Goal: Task Accomplishment & Management: Manage account settings

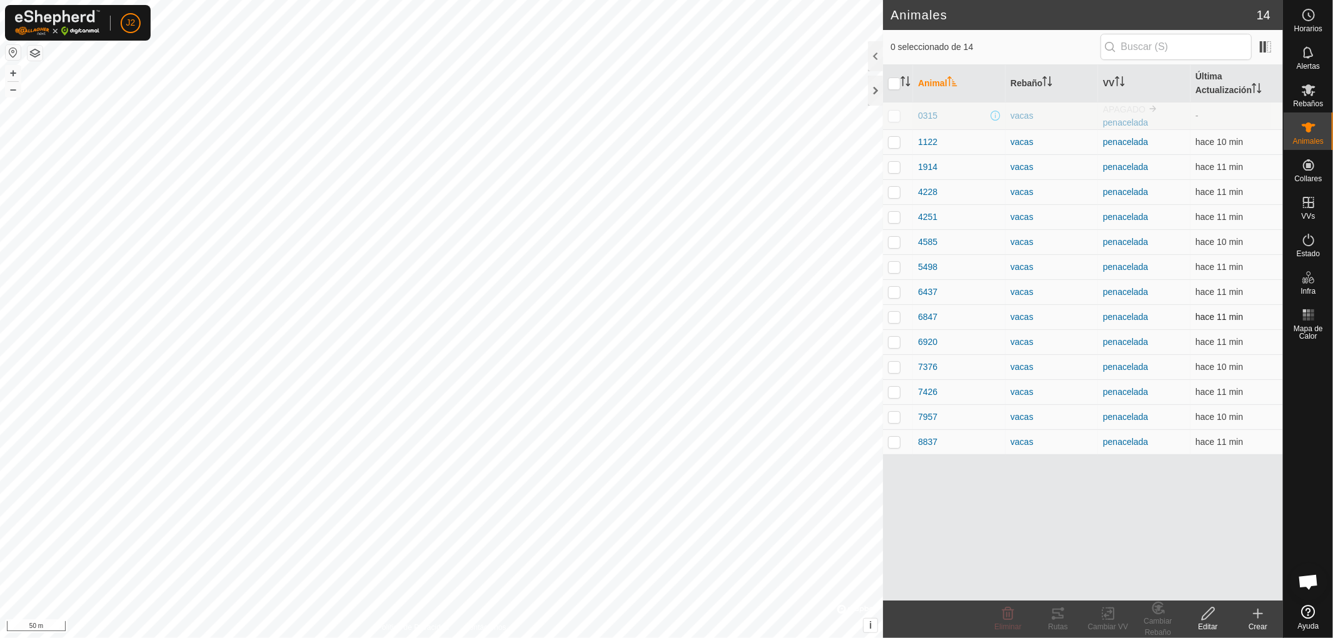
click at [891, 316] on p-checkbox at bounding box center [894, 317] width 13 height 10
checkbox input "true"
click at [1022, 620] on delete-svg-icon at bounding box center [1008, 613] width 50 height 15
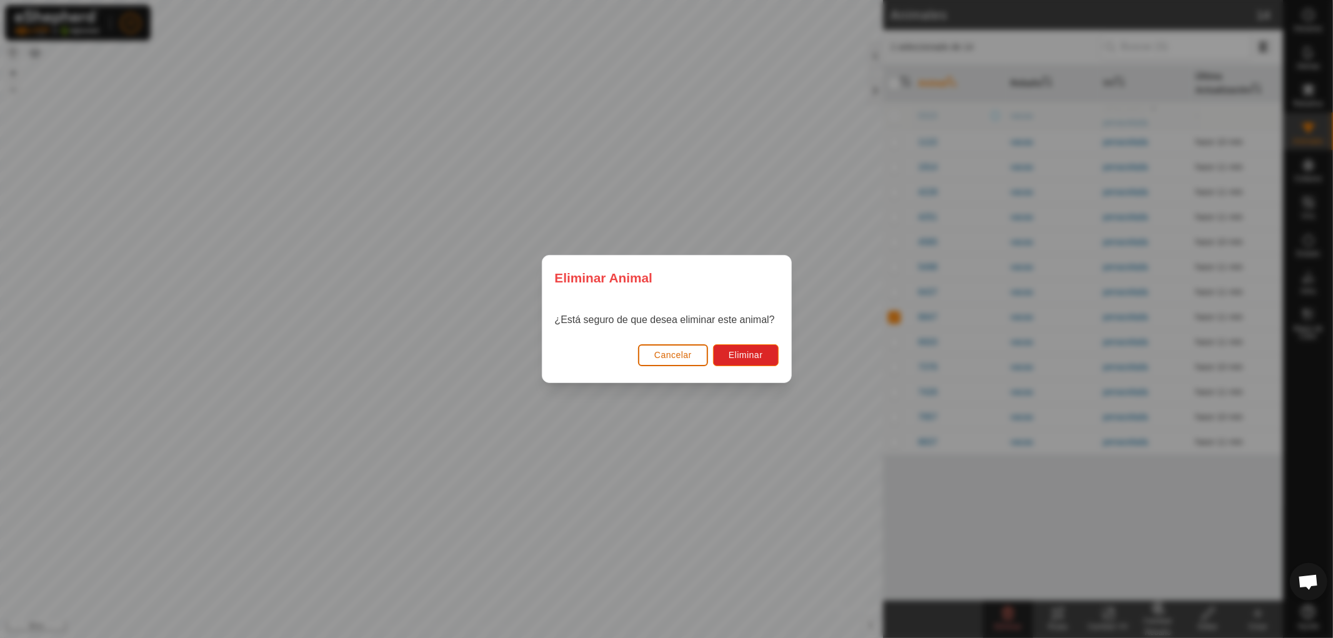
click at [680, 352] on span "Cancelar" at bounding box center [674, 355] width 38 height 10
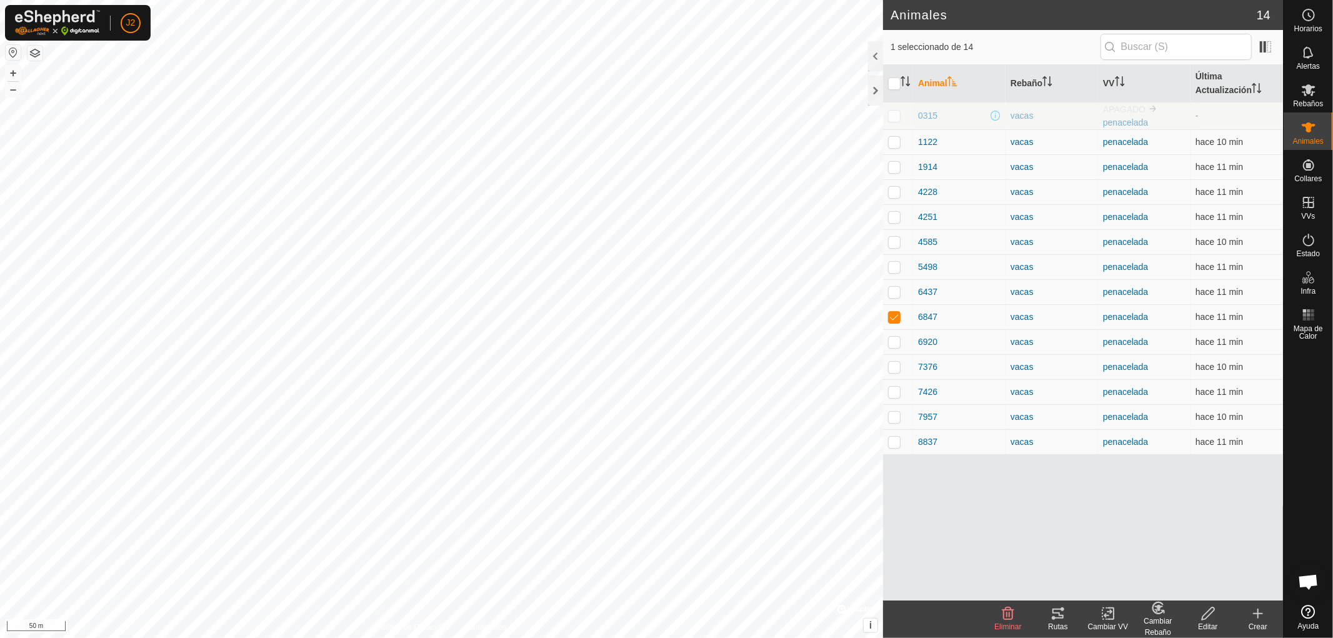
click at [1054, 615] on icon at bounding box center [1058, 613] width 15 height 15
click at [896, 142] on p-checkbox at bounding box center [894, 142] width 13 height 10
click at [1070, 615] on tracks-svg-icon at bounding box center [1058, 613] width 50 height 15
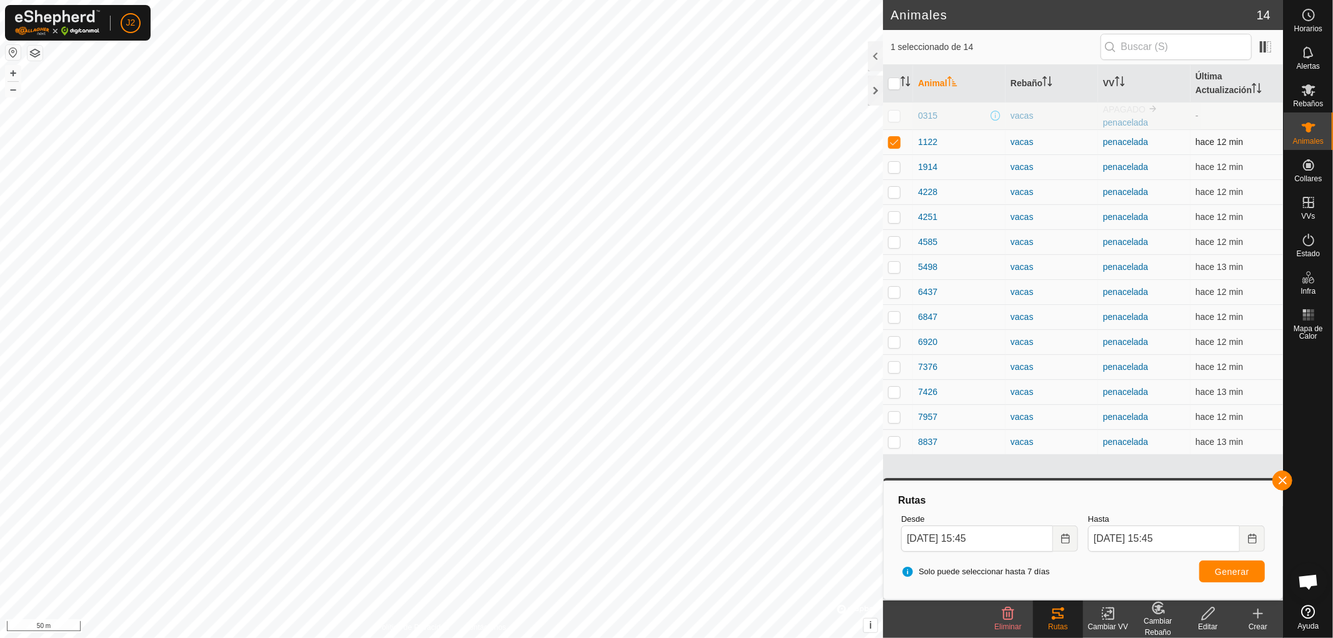
click at [892, 141] on p-checkbox at bounding box center [894, 142] width 13 height 10
checkbox input "false"
click at [1282, 478] on button "button" at bounding box center [1283, 481] width 20 height 20
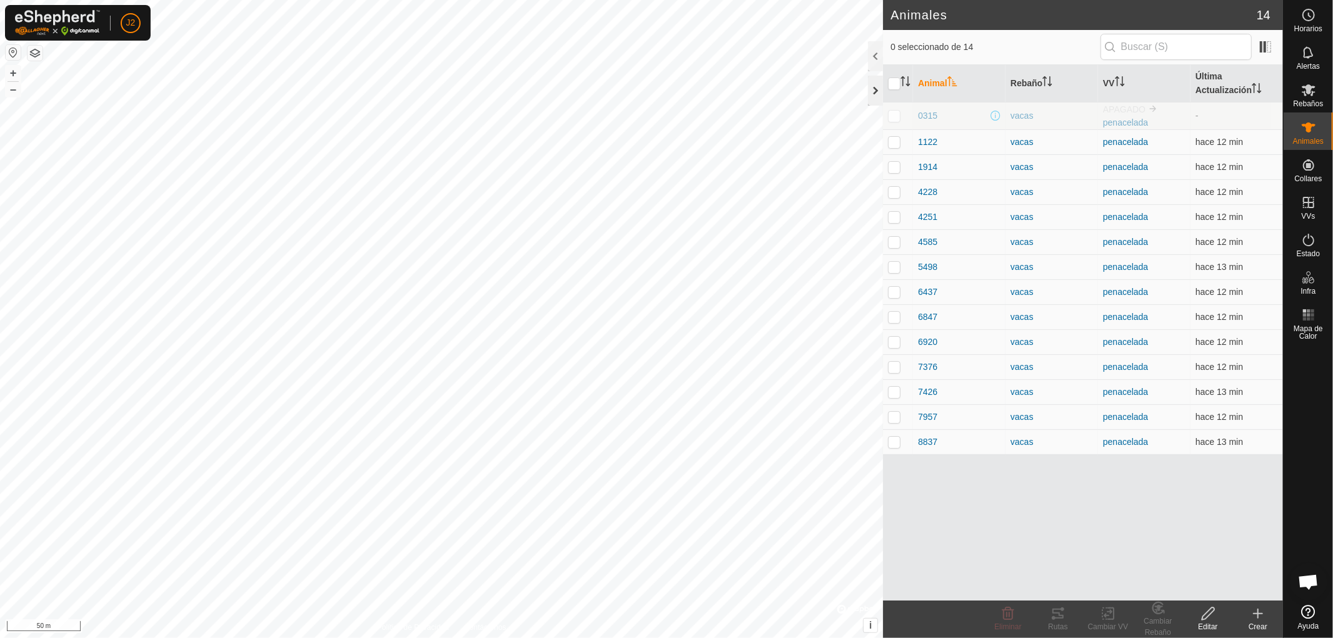
click at [876, 91] on div at bounding box center [875, 91] width 15 height 30
